Goal: Task Accomplishment & Management: Complete application form

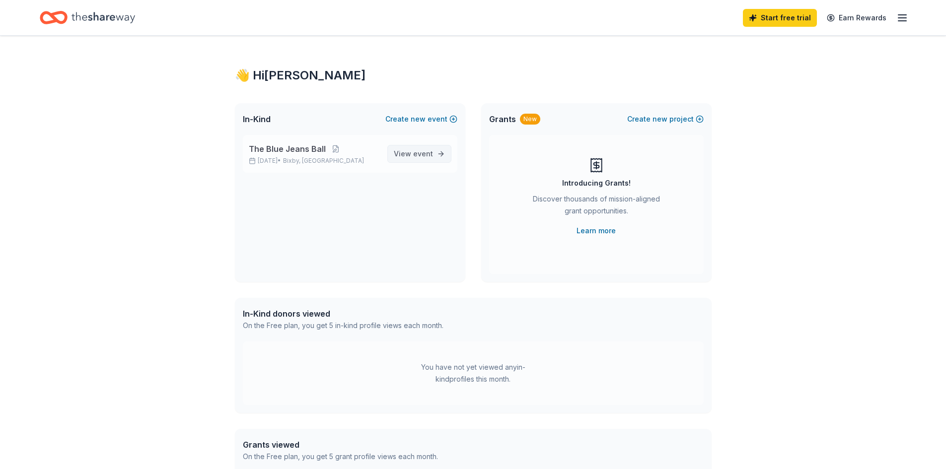
click at [409, 149] on span "View event" at bounding box center [413, 154] width 39 height 12
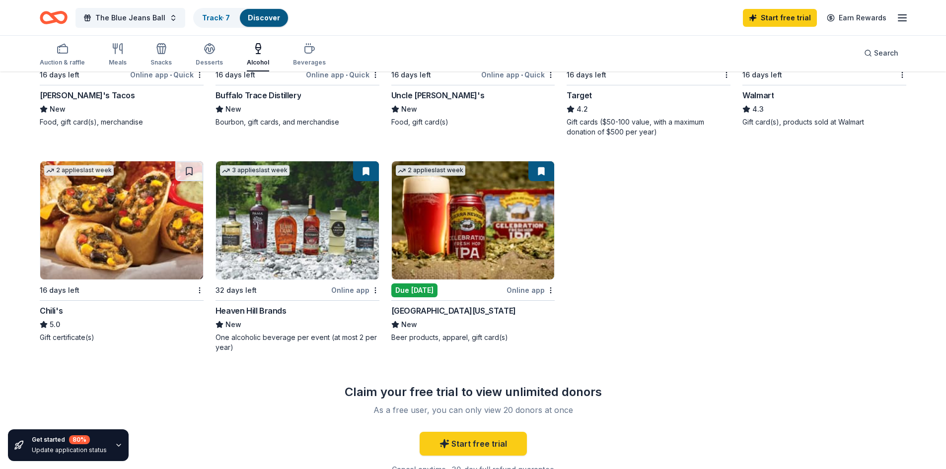
scroll to position [447, 0]
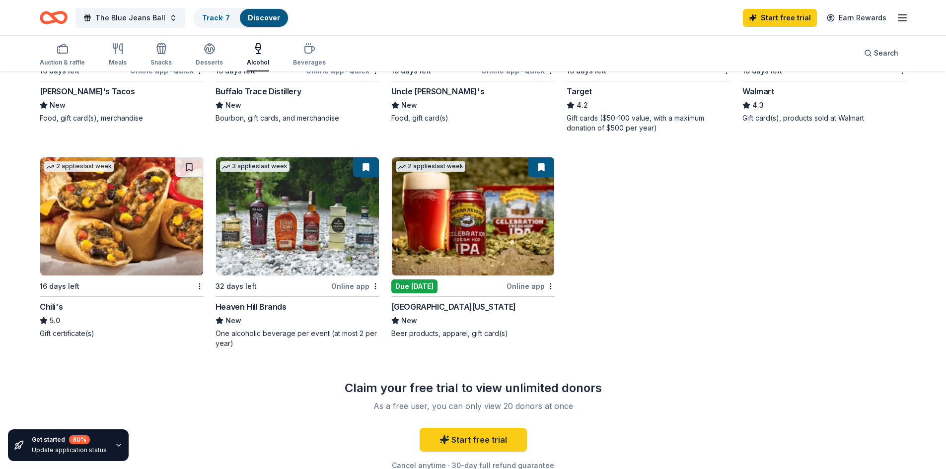
click at [91, 277] on div "2 applies last week 16 days left Chili's 5.0 Gift certificate(s)" at bounding box center [122, 248] width 164 height 182
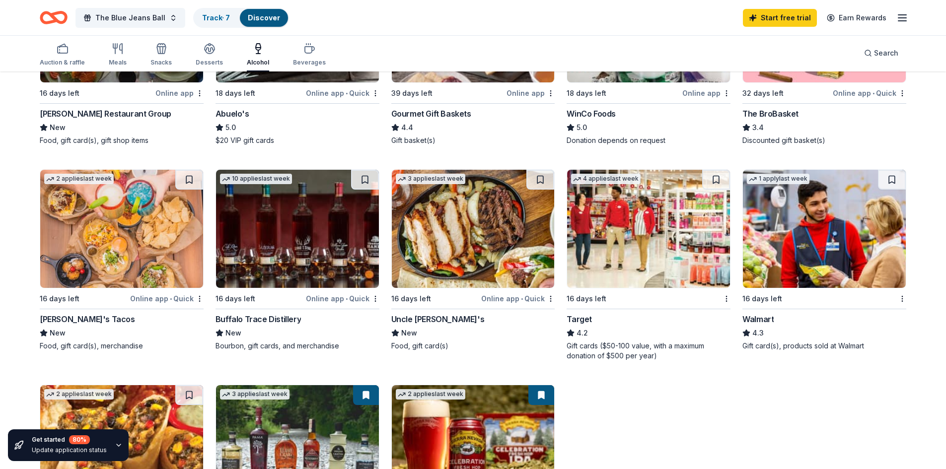
scroll to position [0, 0]
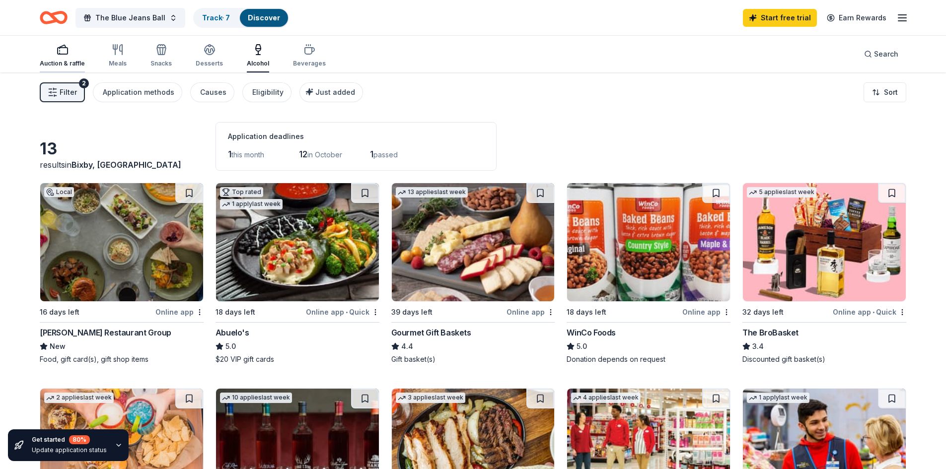
click at [65, 51] on icon "button" at bounding box center [63, 50] width 12 height 12
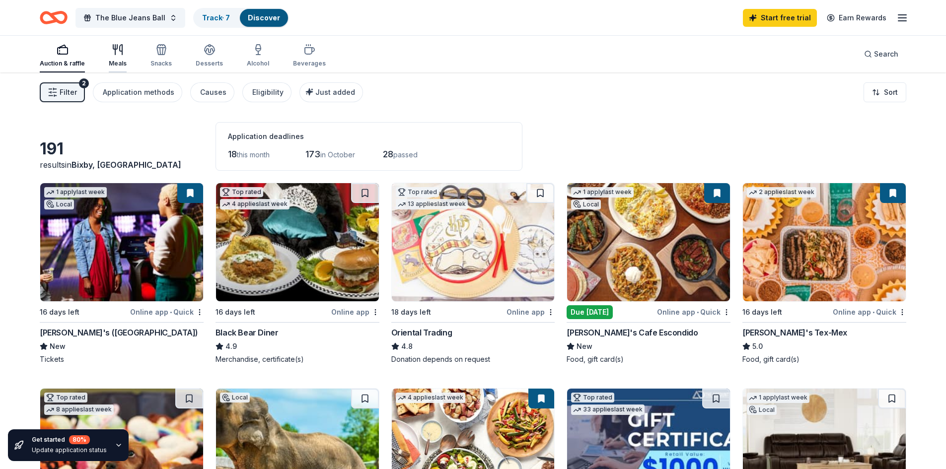
click at [110, 60] on div "Meals" at bounding box center [118, 64] width 18 height 8
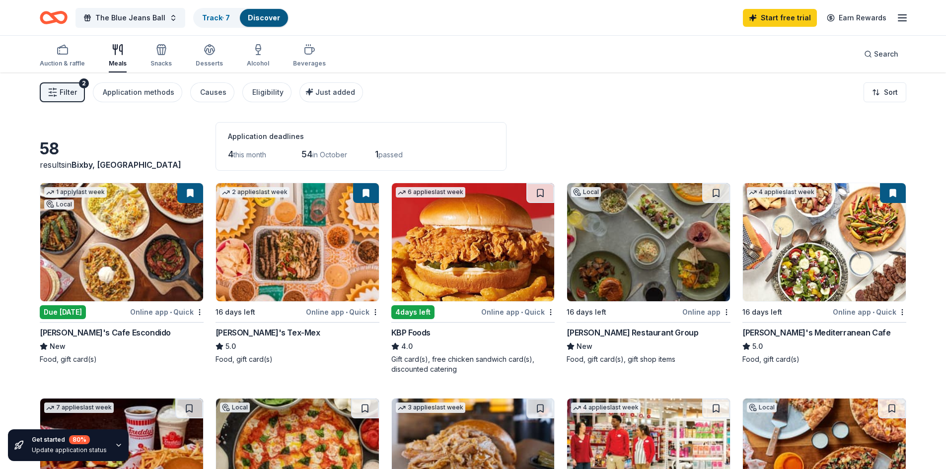
click at [72, 94] on span "Filter" at bounding box center [68, 92] width 17 height 12
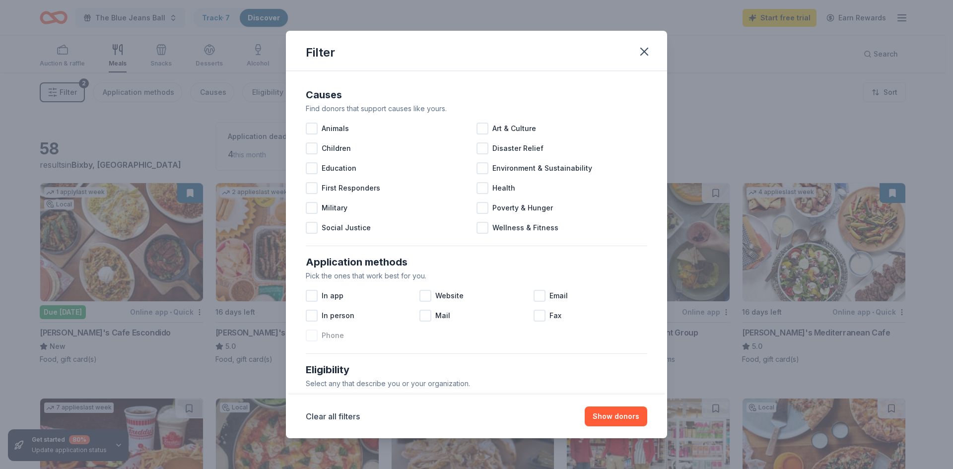
click at [352, 333] on div "Phone" at bounding box center [363, 336] width 114 height 20
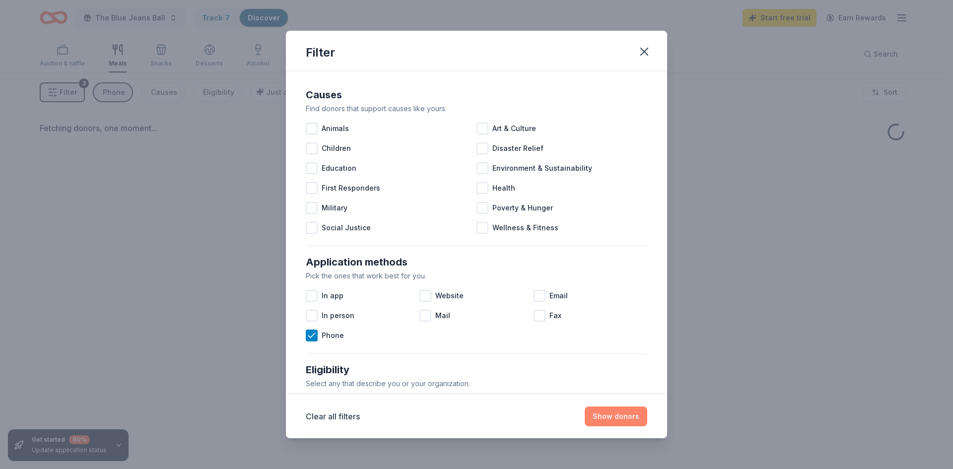
click at [604, 413] on button "Show donors" at bounding box center [616, 417] width 63 height 20
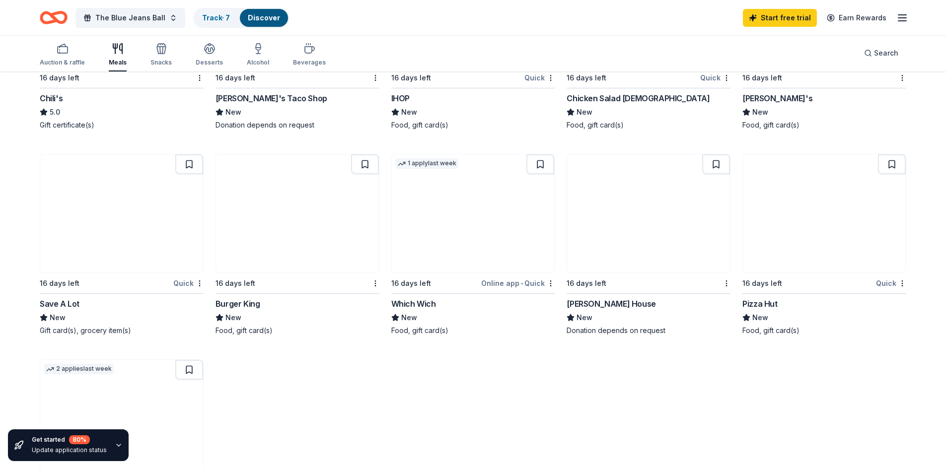
scroll to position [447, 0]
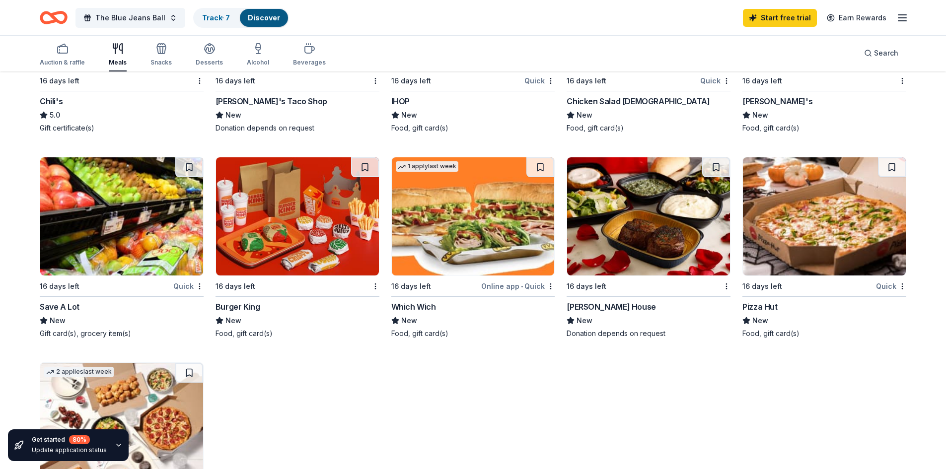
click at [812, 242] on img at bounding box center [824, 216] width 163 height 118
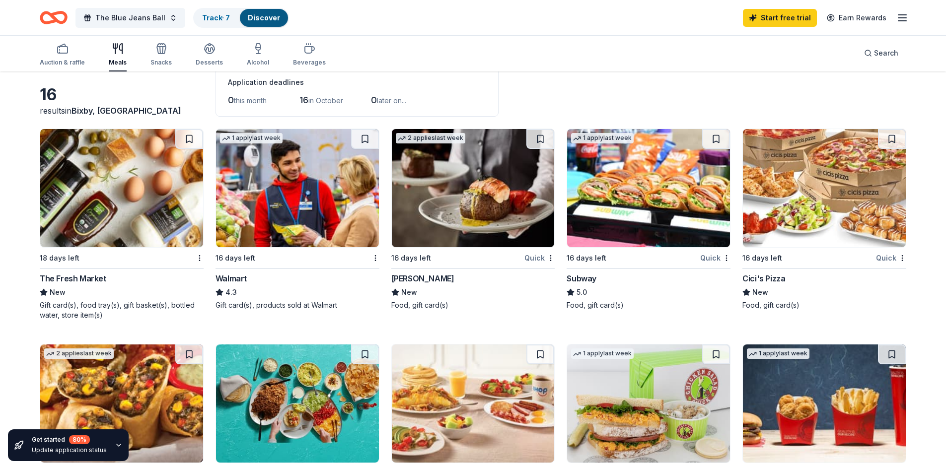
scroll to position [0, 0]
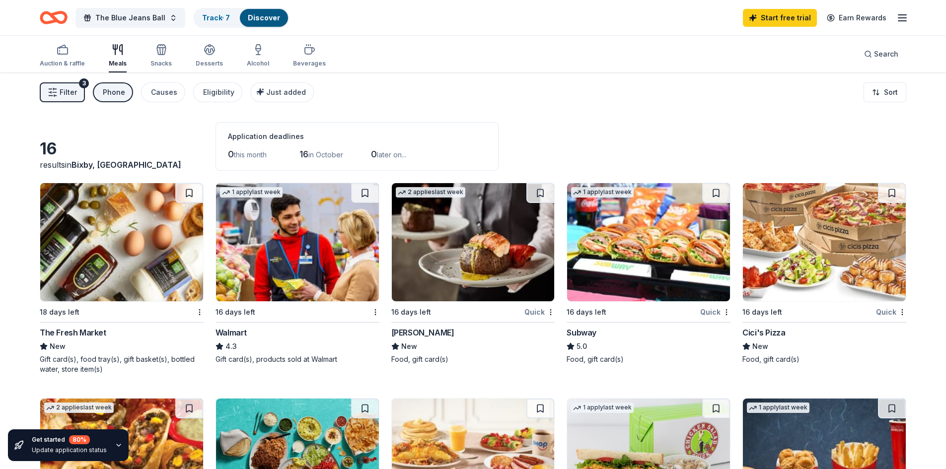
click at [110, 92] on div "Phone" at bounding box center [114, 92] width 22 height 12
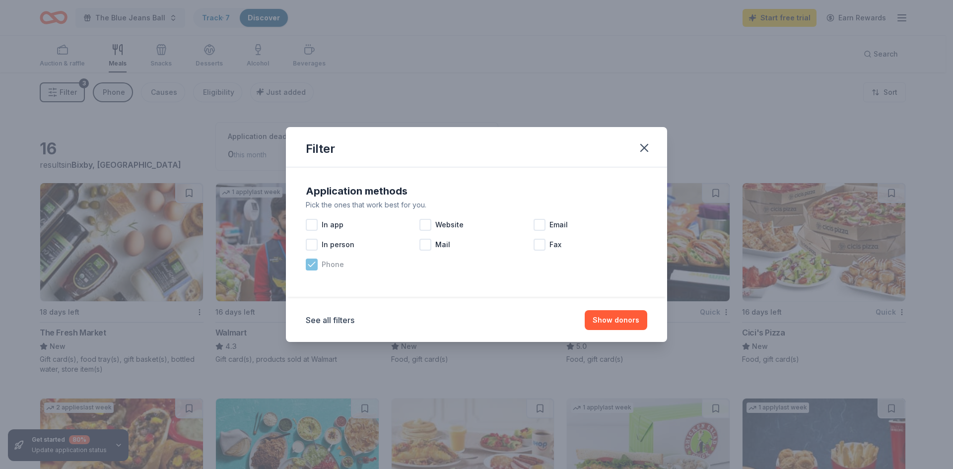
click at [314, 258] on div "Phone" at bounding box center [363, 265] width 114 height 20
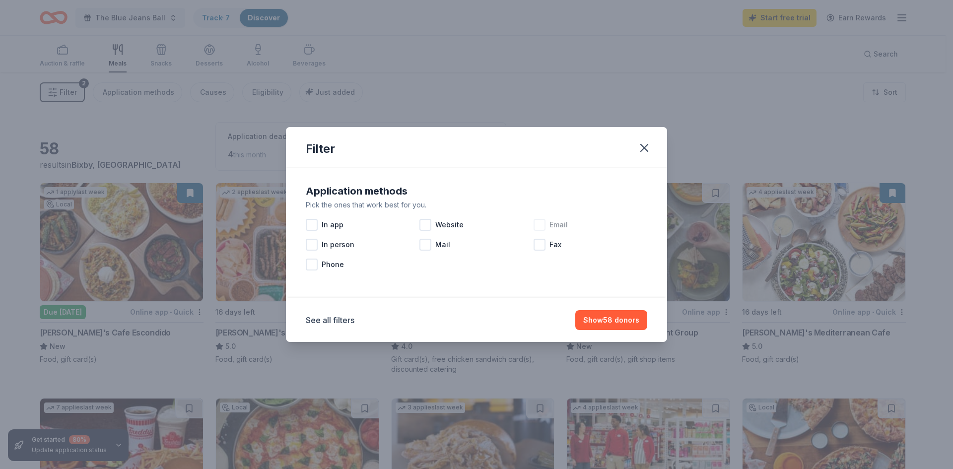
click at [545, 227] on div at bounding box center [540, 225] width 12 height 12
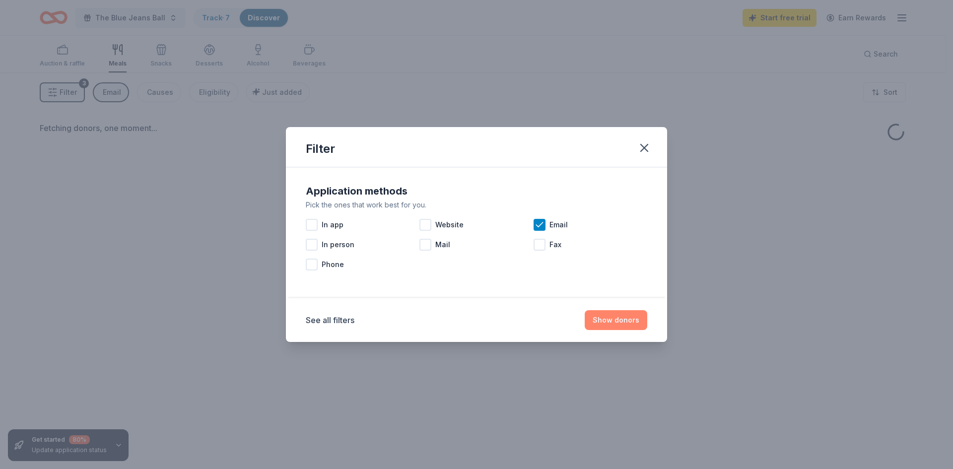
click at [595, 325] on button "Show donors" at bounding box center [616, 320] width 63 height 20
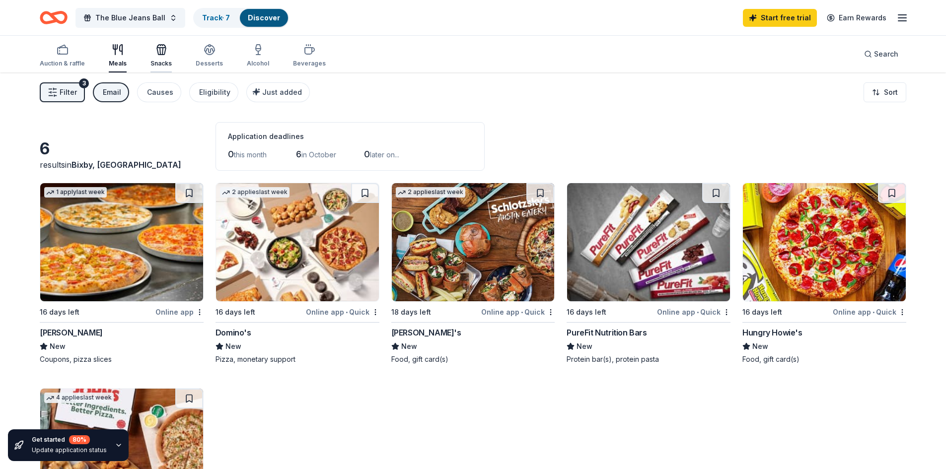
click at [154, 60] on div "Snacks" at bounding box center [160, 64] width 21 height 8
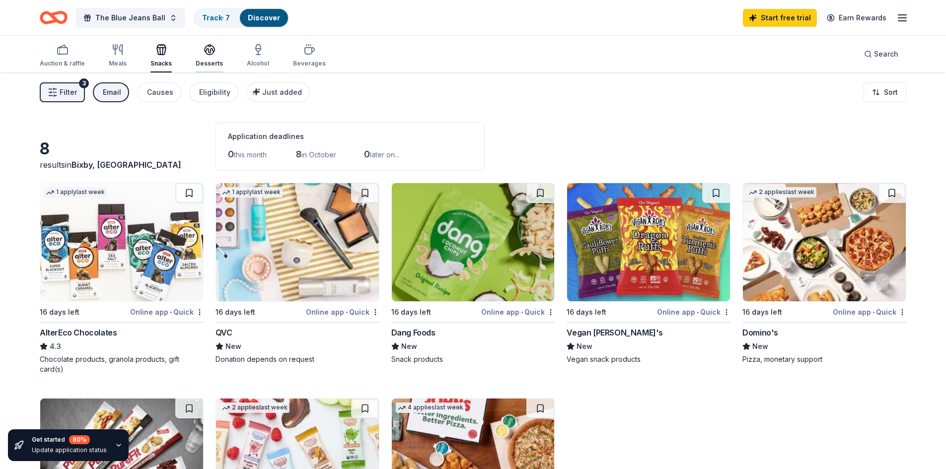
click at [212, 56] on div "Desserts" at bounding box center [209, 56] width 27 height 24
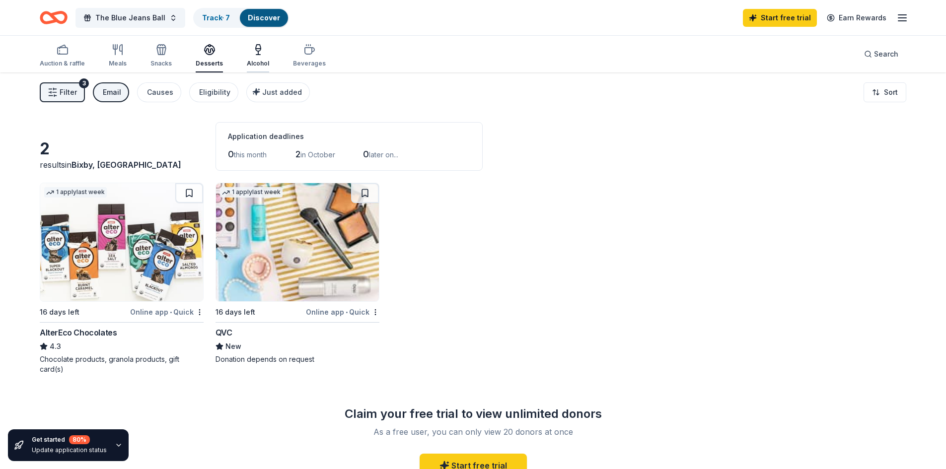
click at [256, 64] on div "Alcohol" at bounding box center [258, 64] width 22 height 8
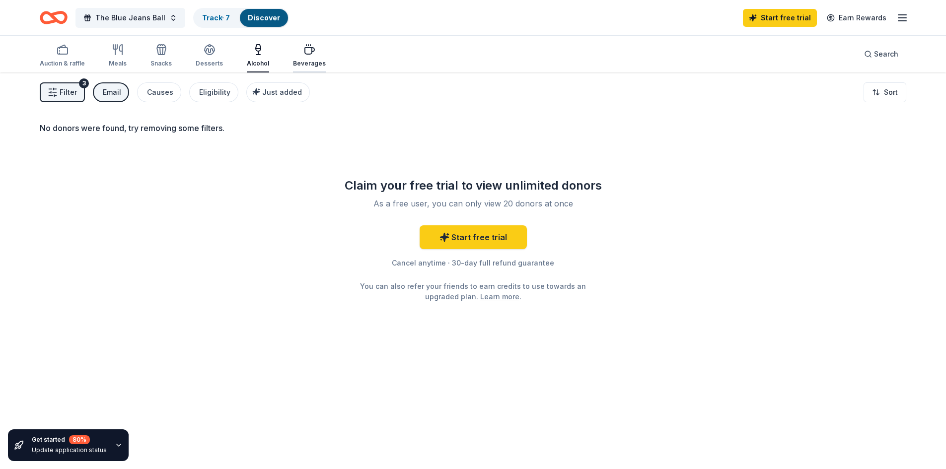
click at [305, 54] on icon "button" at bounding box center [309, 51] width 9 height 6
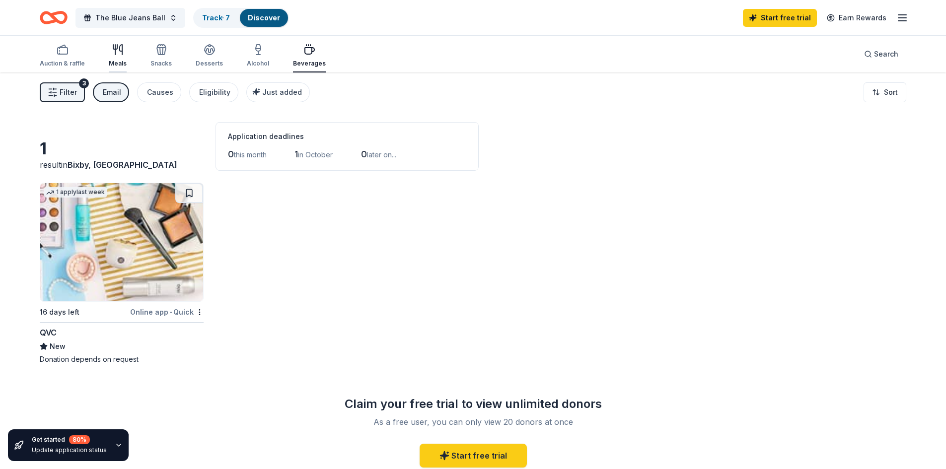
click at [112, 55] on icon "button" at bounding box center [118, 50] width 12 height 12
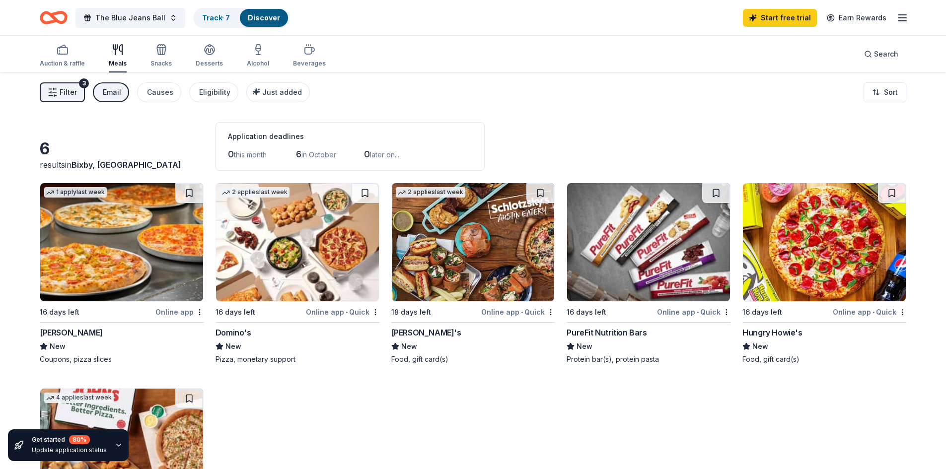
click at [115, 92] on div "Email" at bounding box center [112, 92] width 18 height 12
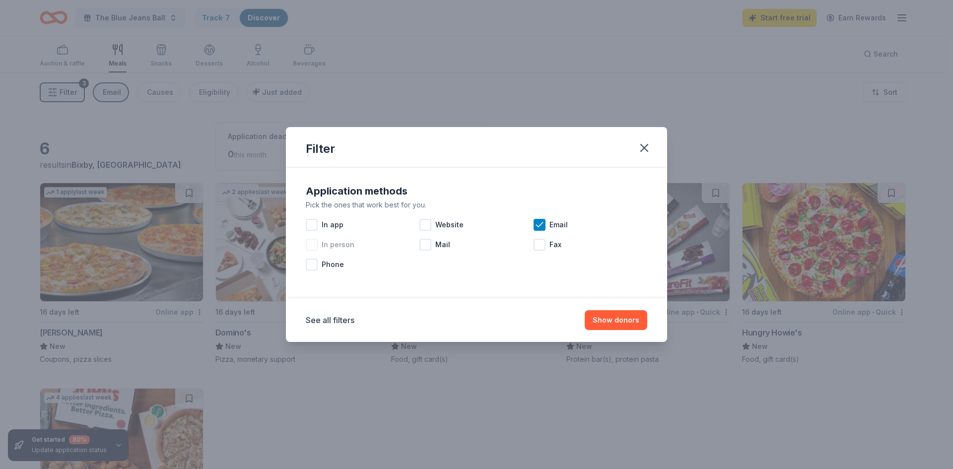
click at [419, 244] on div "In person" at bounding box center [363, 245] width 114 height 20
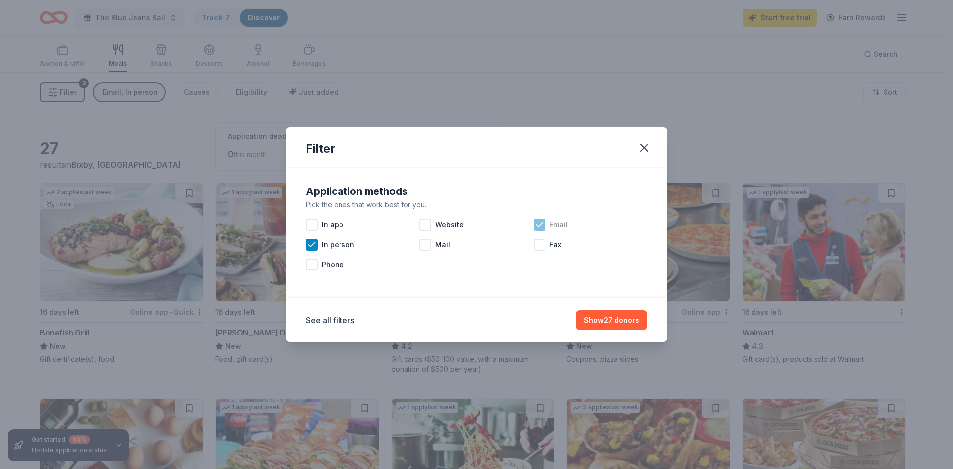
click at [542, 227] on icon at bounding box center [540, 225] width 10 height 10
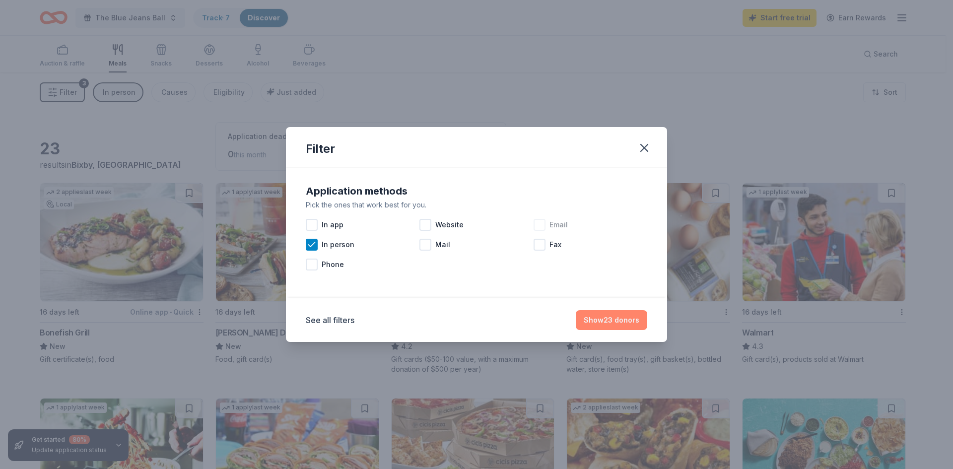
click at [602, 320] on button "Show 23 donors" at bounding box center [612, 320] width 72 height 20
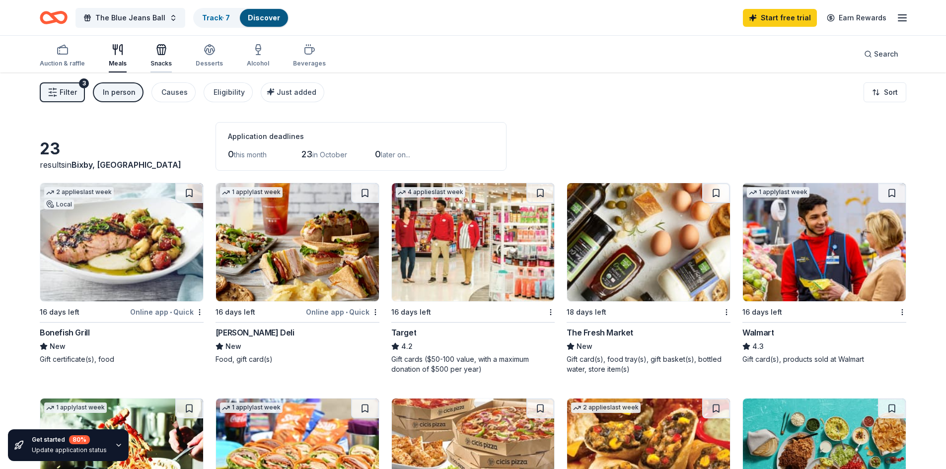
click at [153, 63] on div "Snacks" at bounding box center [160, 64] width 21 height 8
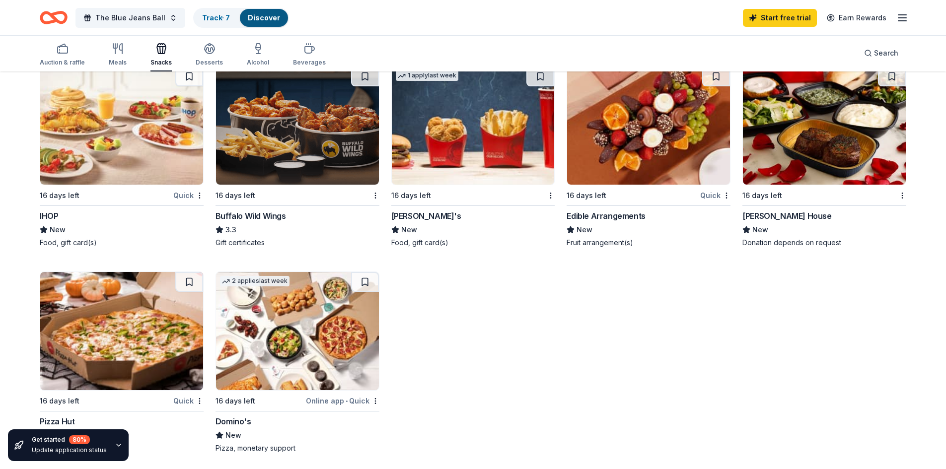
scroll to position [546, 0]
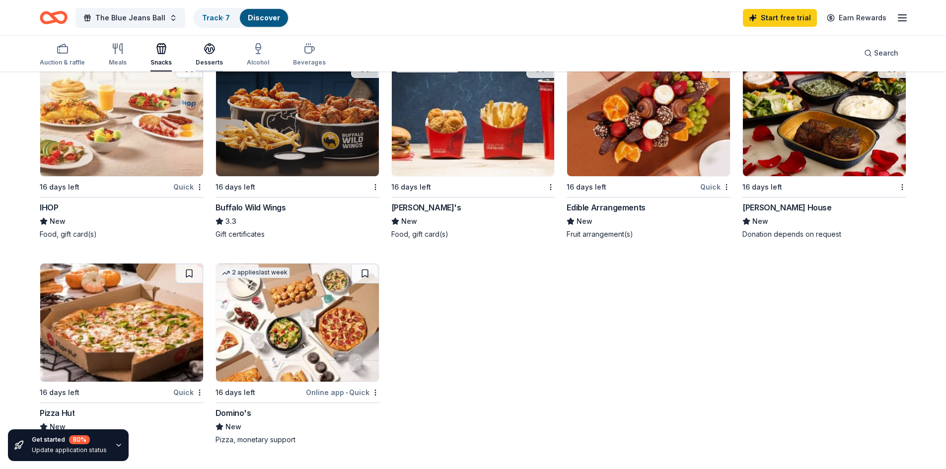
click at [202, 65] on div "Desserts" at bounding box center [209, 63] width 27 height 8
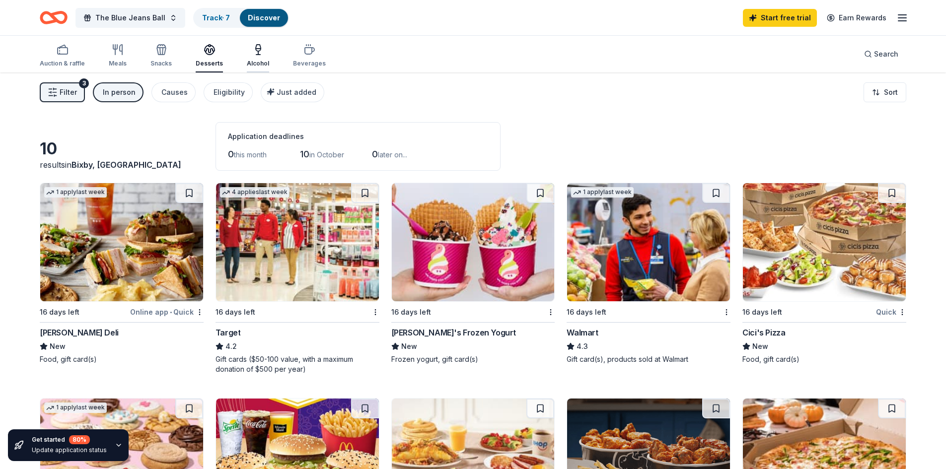
click at [261, 68] on button "Alcohol" at bounding box center [258, 56] width 22 height 33
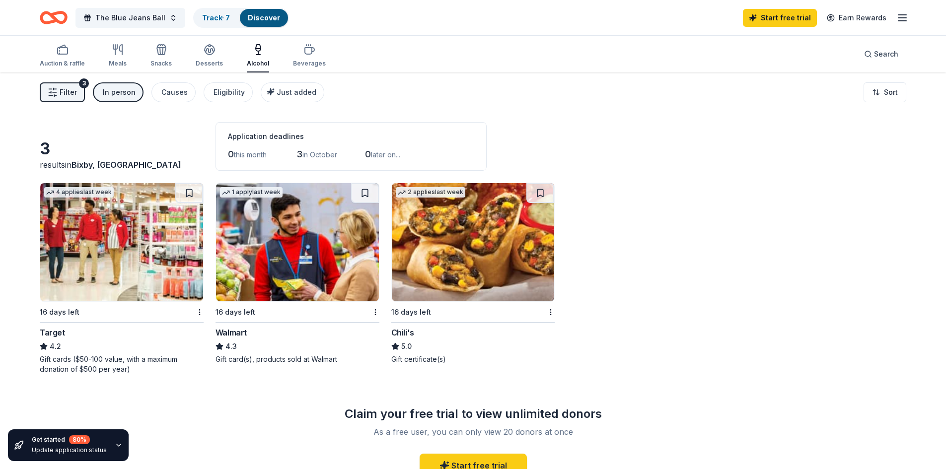
click at [288, 61] on div "Auction & raffle Meals Snacks Desserts Alcohol Beverages" at bounding box center [183, 56] width 286 height 33
click at [323, 53] on div "Auction & raffle Meals Snacks Desserts Alcohol Beverages Search" at bounding box center [473, 54] width 867 height 37
click at [303, 53] on icon "button" at bounding box center [309, 50] width 12 height 12
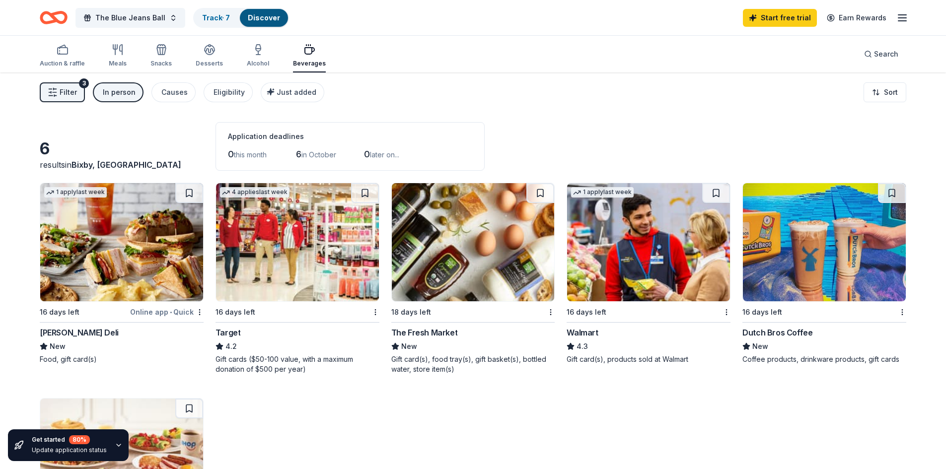
click at [113, 96] on div "In person" at bounding box center [119, 92] width 33 height 12
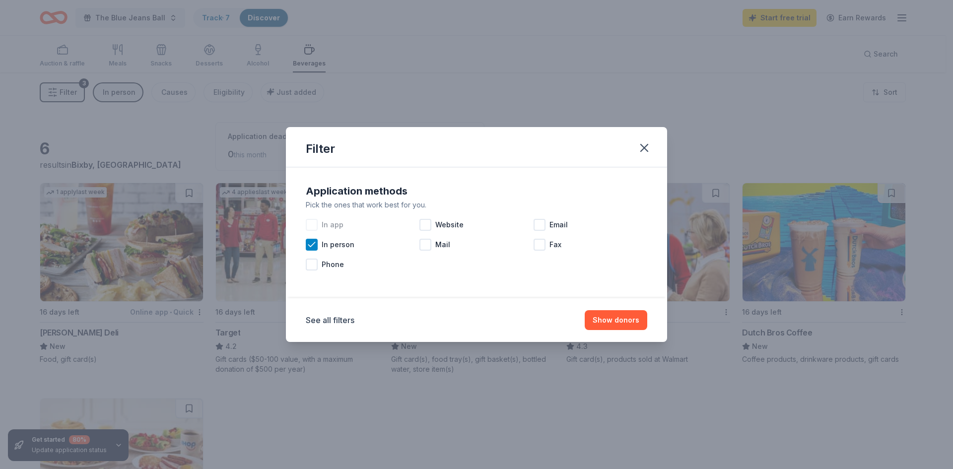
click at [335, 226] on span "In app" at bounding box center [333, 225] width 22 height 12
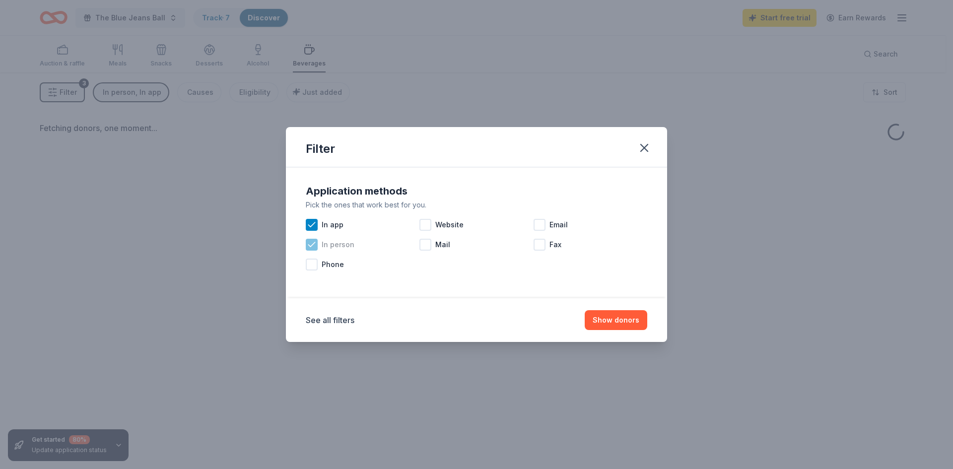
click at [317, 244] on div at bounding box center [312, 245] width 12 height 12
click at [607, 328] on button "Show donors" at bounding box center [616, 320] width 63 height 20
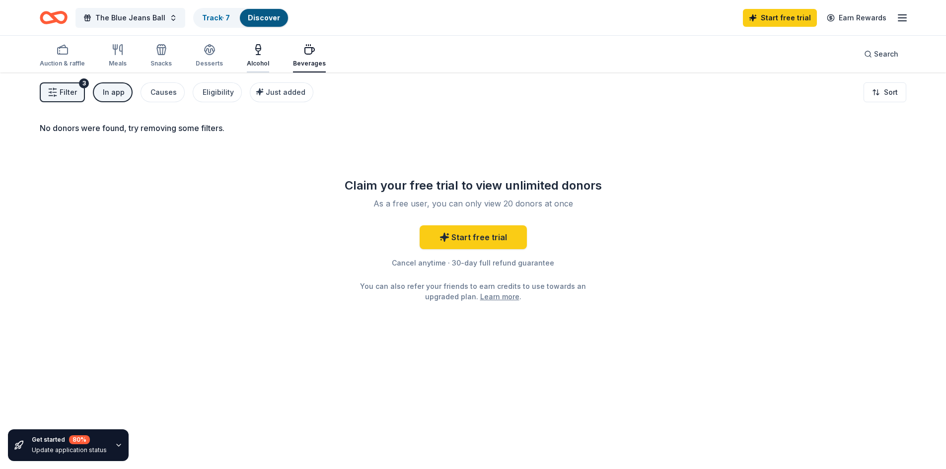
click at [258, 52] on icon "button" at bounding box center [258, 50] width 12 height 12
click at [212, 57] on div "Desserts" at bounding box center [209, 56] width 27 height 24
click at [167, 50] on div "button" at bounding box center [160, 50] width 21 height 12
click at [113, 64] on div "Meals" at bounding box center [118, 64] width 18 height 8
click at [60, 59] on div "Auction & raffle" at bounding box center [62, 56] width 45 height 24
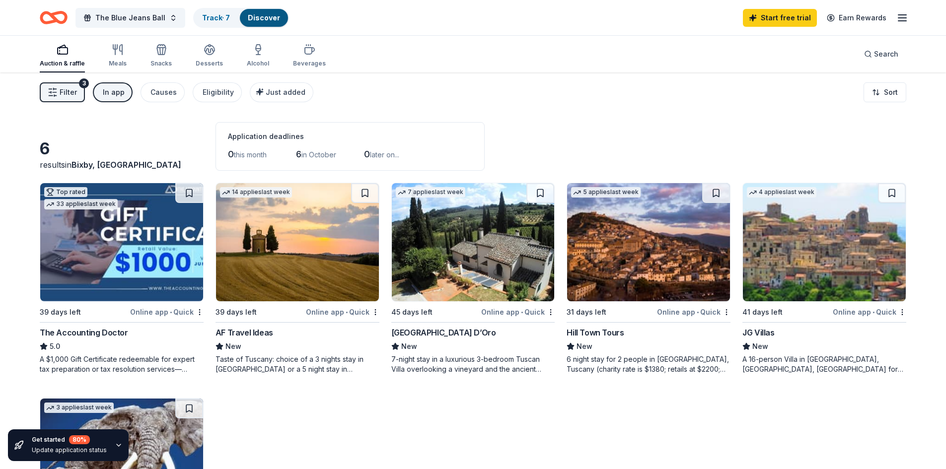
click at [115, 94] on div "In app" at bounding box center [114, 92] width 22 height 12
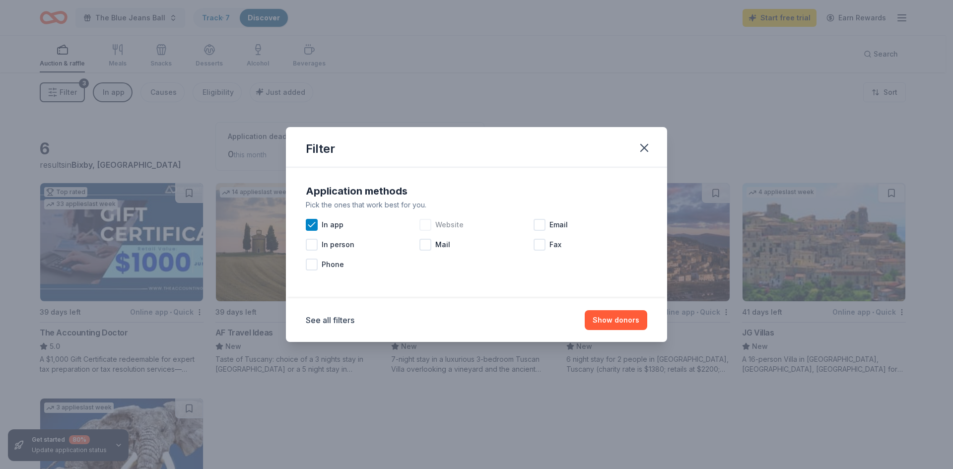
click at [446, 223] on span "Website" at bounding box center [450, 225] width 28 height 12
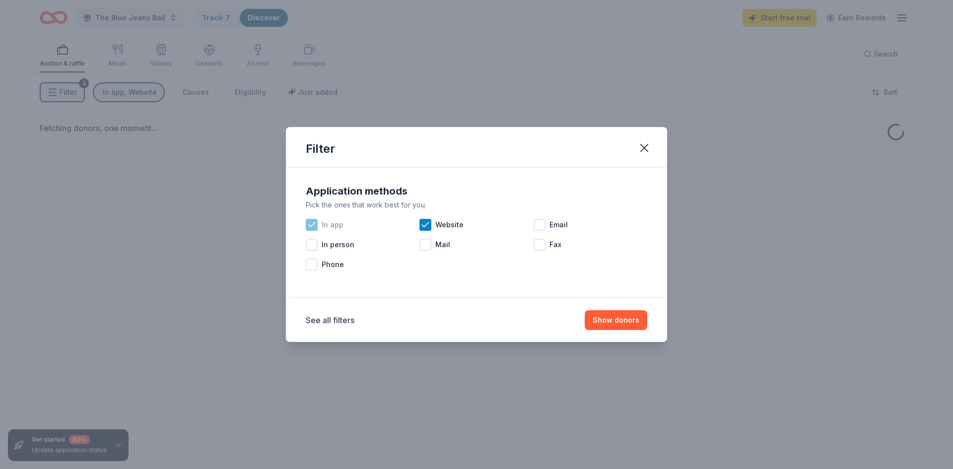
click at [316, 224] on div at bounding box center [312, 225] width 12 height 12
click at [606, 310] on div "See all filters Show donors" at bounding box center [476, 320] width 381 height 44
click at [612, 328] on button "Show donors" at bounding box center [616, 320] width 63 height 20
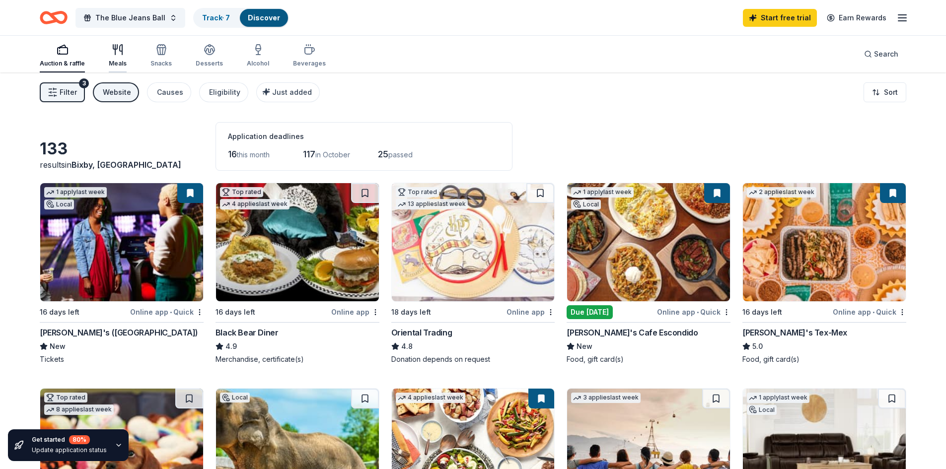
click at [115, 52] on icon "button" at bounding box center [115, 50] width 0 height 10
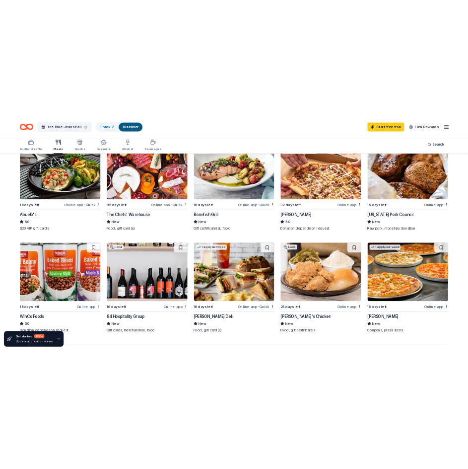
scroll to position [546, 0]
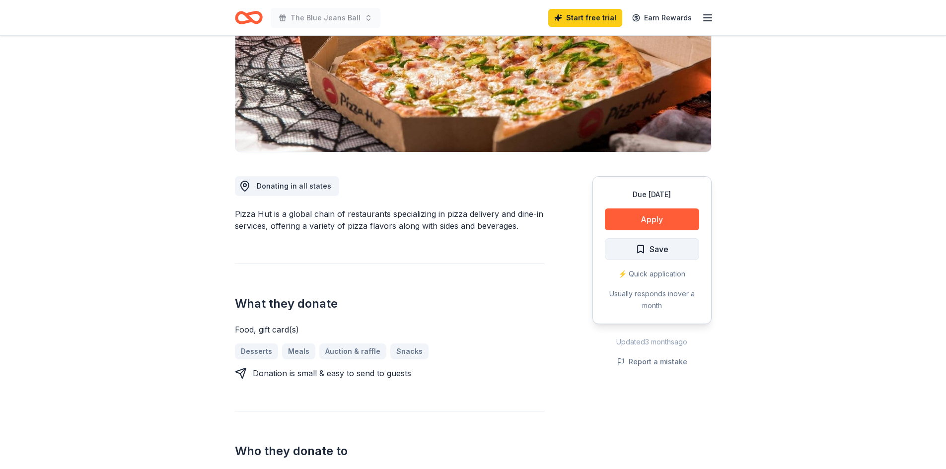
scroll to position [149, 0]
click at [650, 225] on button "Apply" at bounding box center [652, 220] width 94 height 22
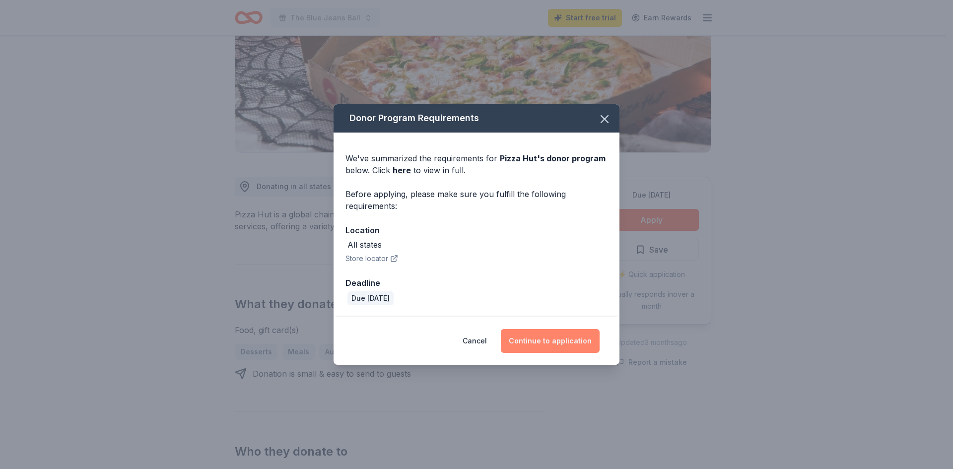
click at [553, 338] on button "Continue to application" at bounding box center [550, 341] width 99 height 24
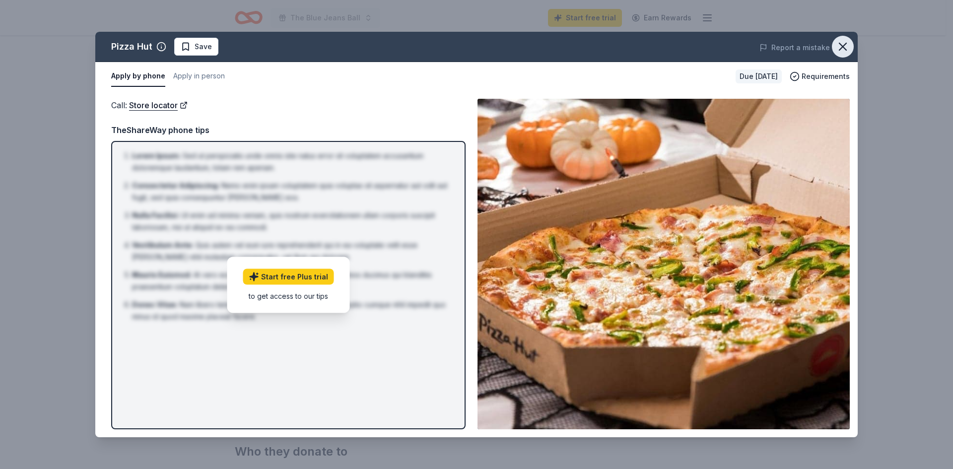
click at [843, 53] on icon "button" at bounding box center [843, 47] width 14 height 14
